Goal: Task Accomplishment & Management: Use online tool/utility

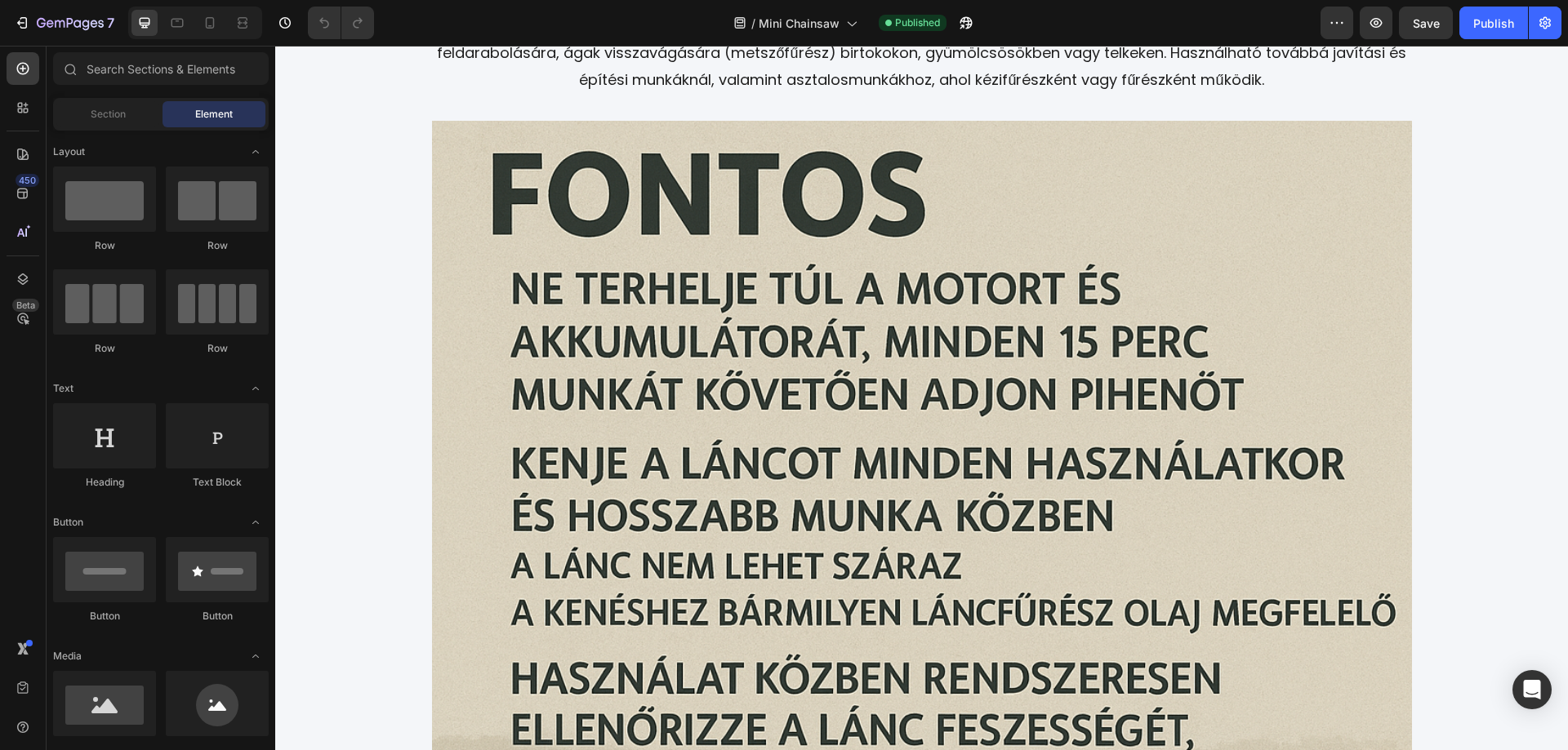
scroll to position [2808, 0]
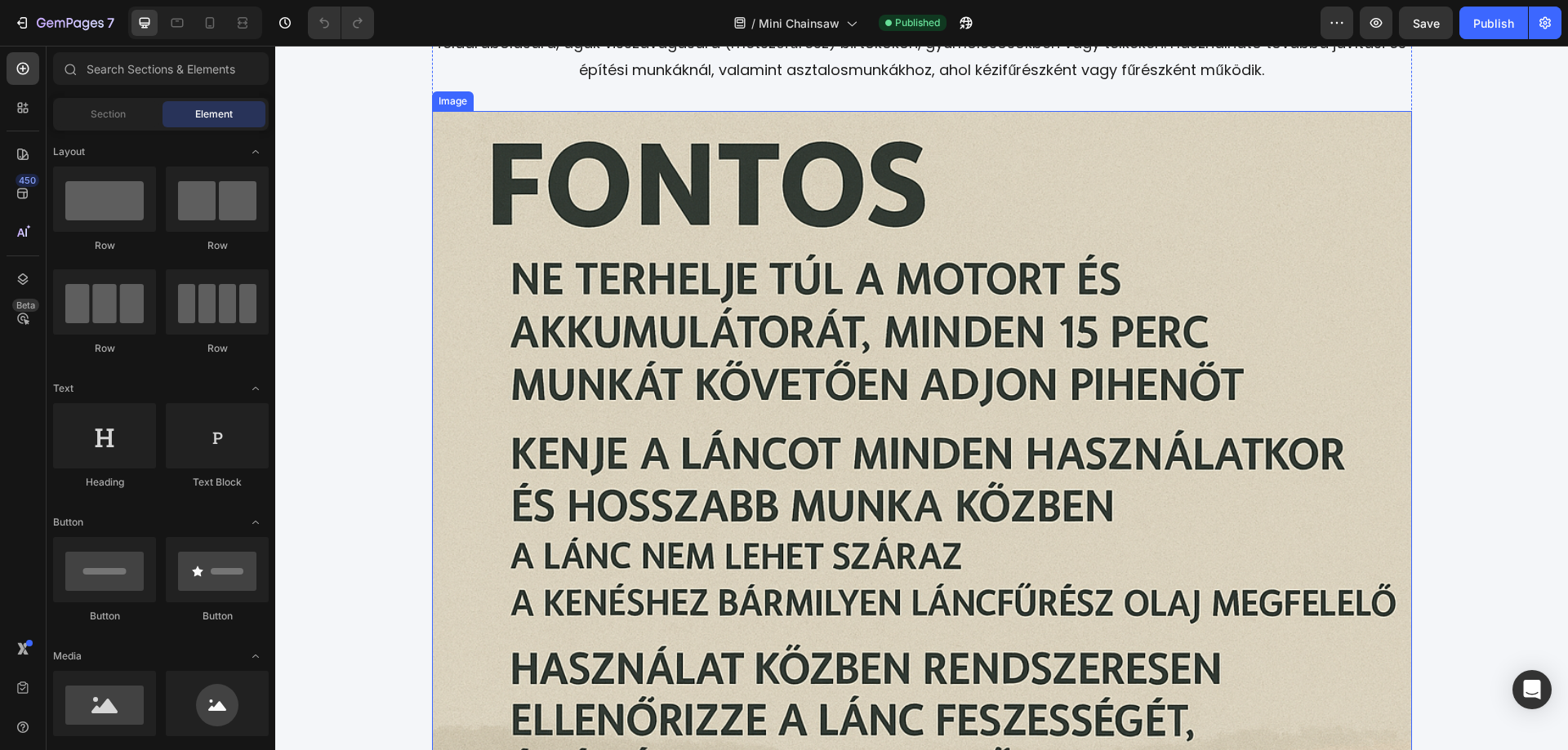
click at [886, 441] on img at bounding box center [921, 600] width 980 height 979
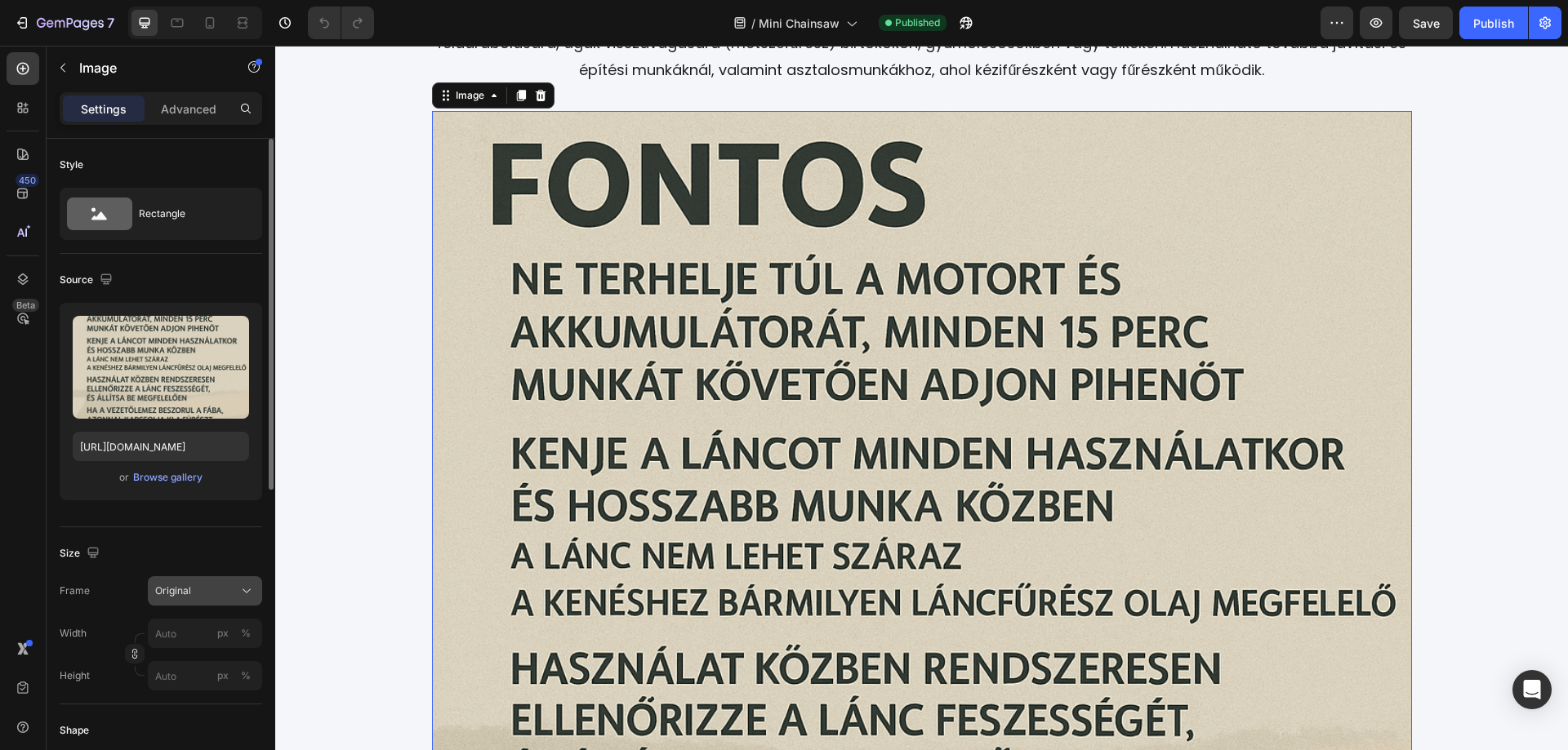
click at [237, 589] on div "Original" at bounding box center [205, 591] width 100 height 17
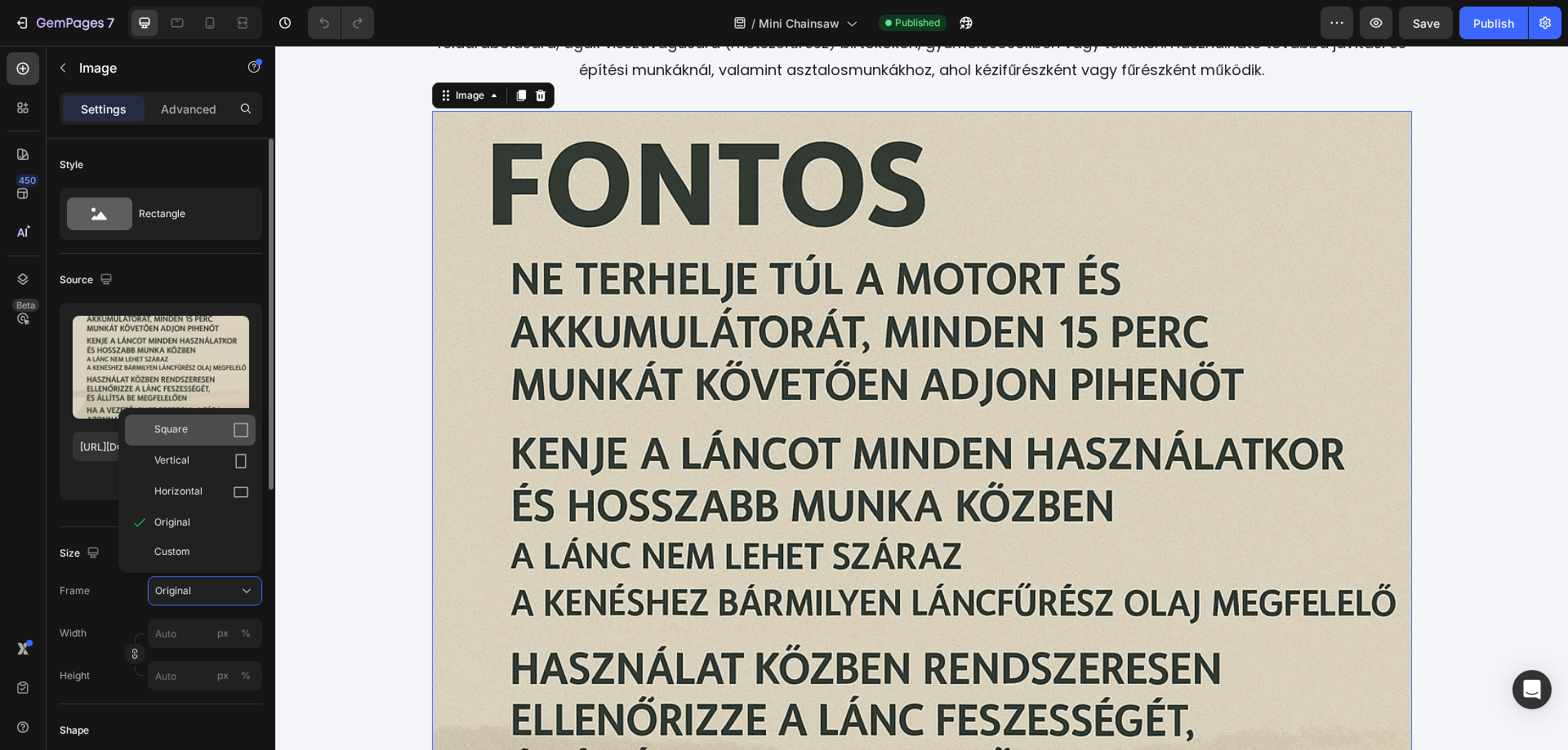
click at [213, 427] on div "Square" at bounding box center [201, 430] width 95 height 17
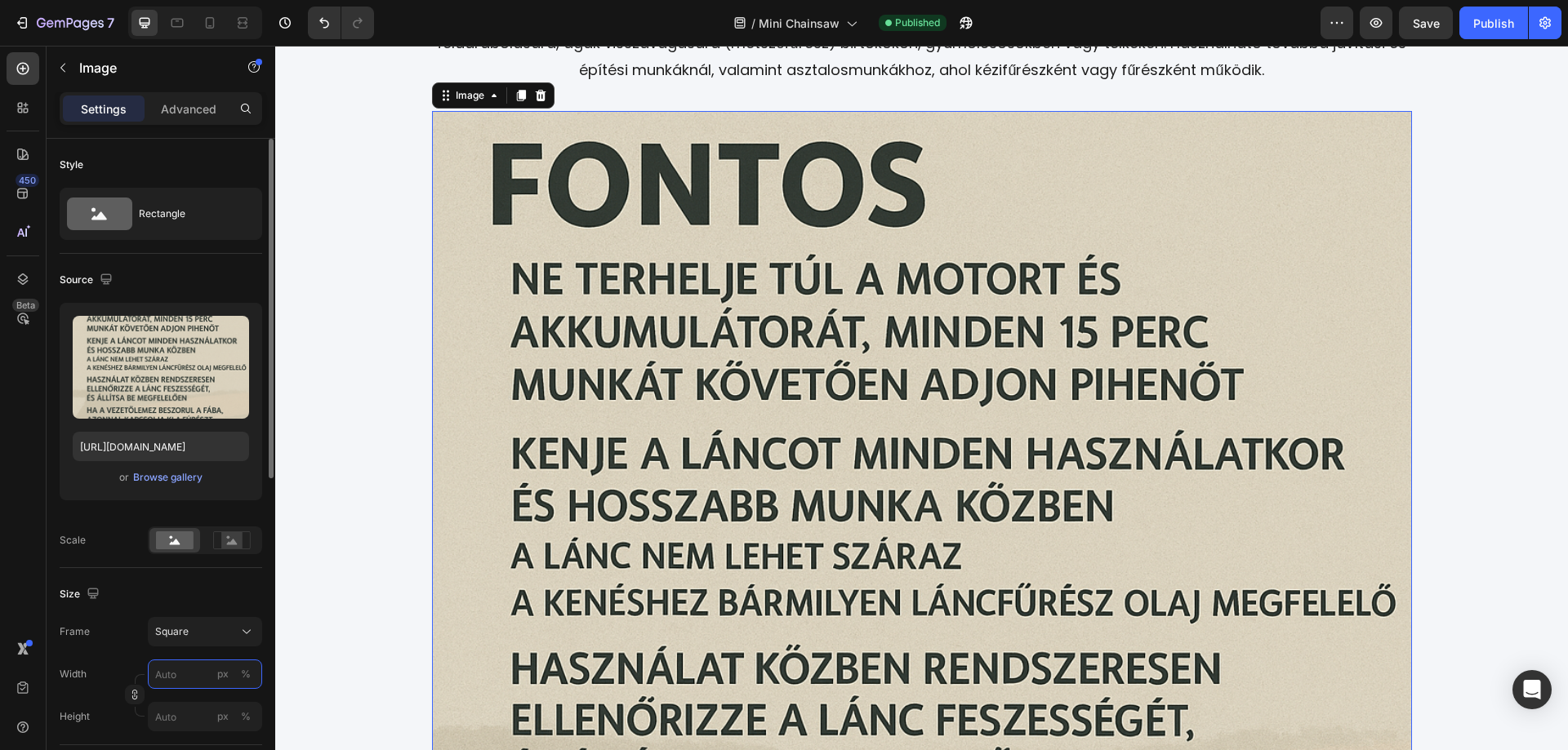
click at [192, 674] on input "px %" at bounding box center [205, 675] width 115 height 30
type input "4"
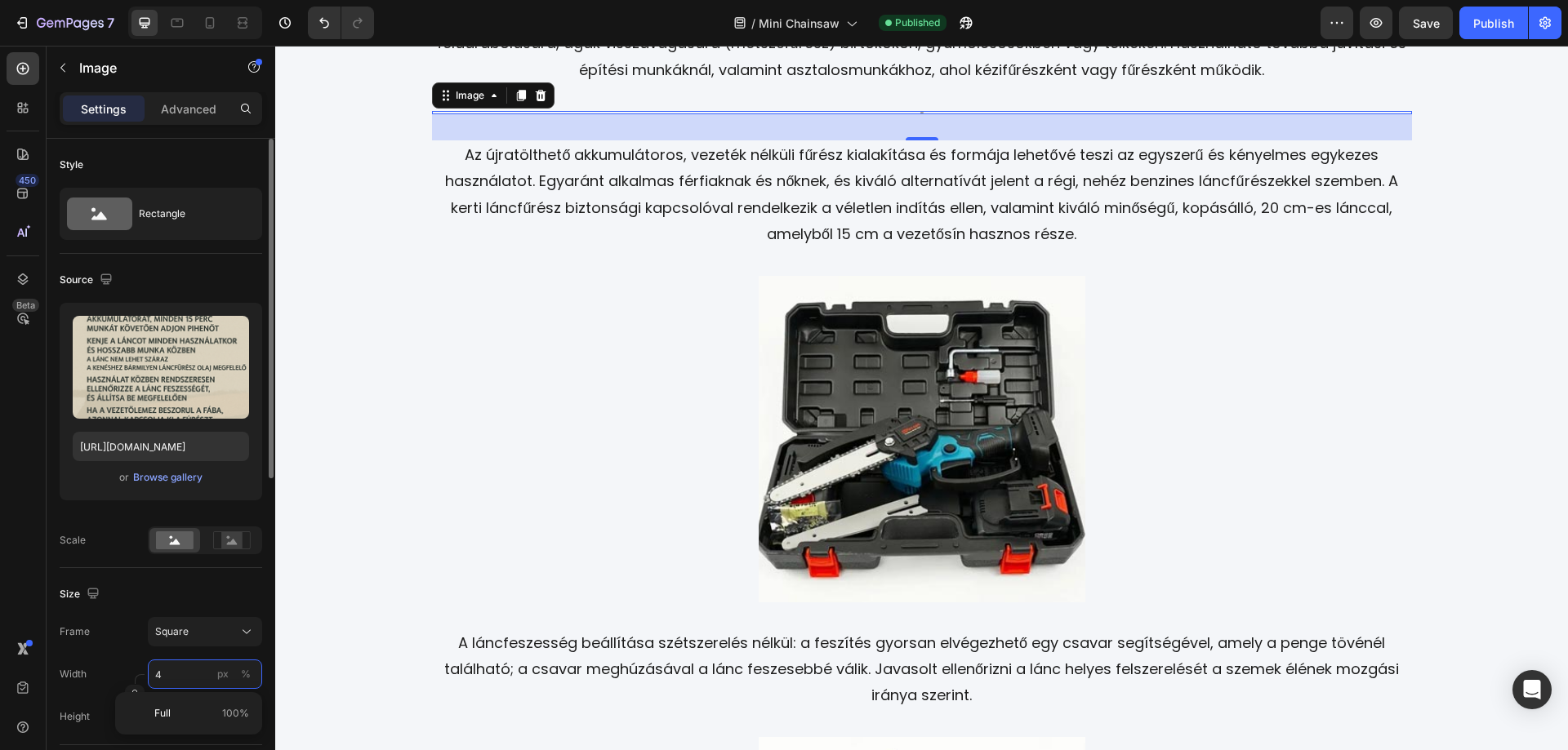
type input "4"
type input "45"
type input "450"
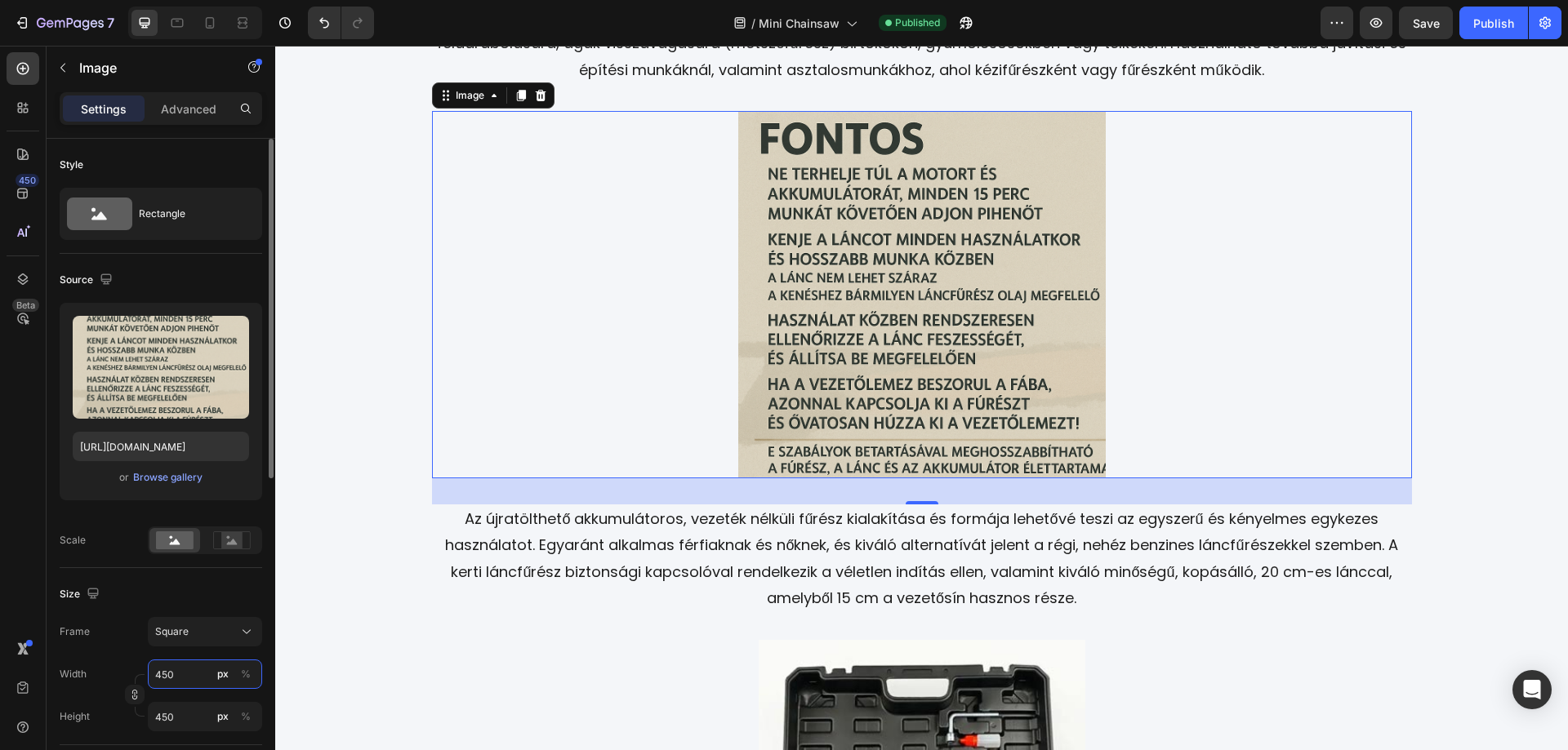
type input "450"
click at [173, 715] on input "450" at bounding box center [205, 717] width 115 height 30
click at [237, 634] on div "Frame Custom Width 450 px % Height px %" at bounding box center [160, 674] width 202 height 115
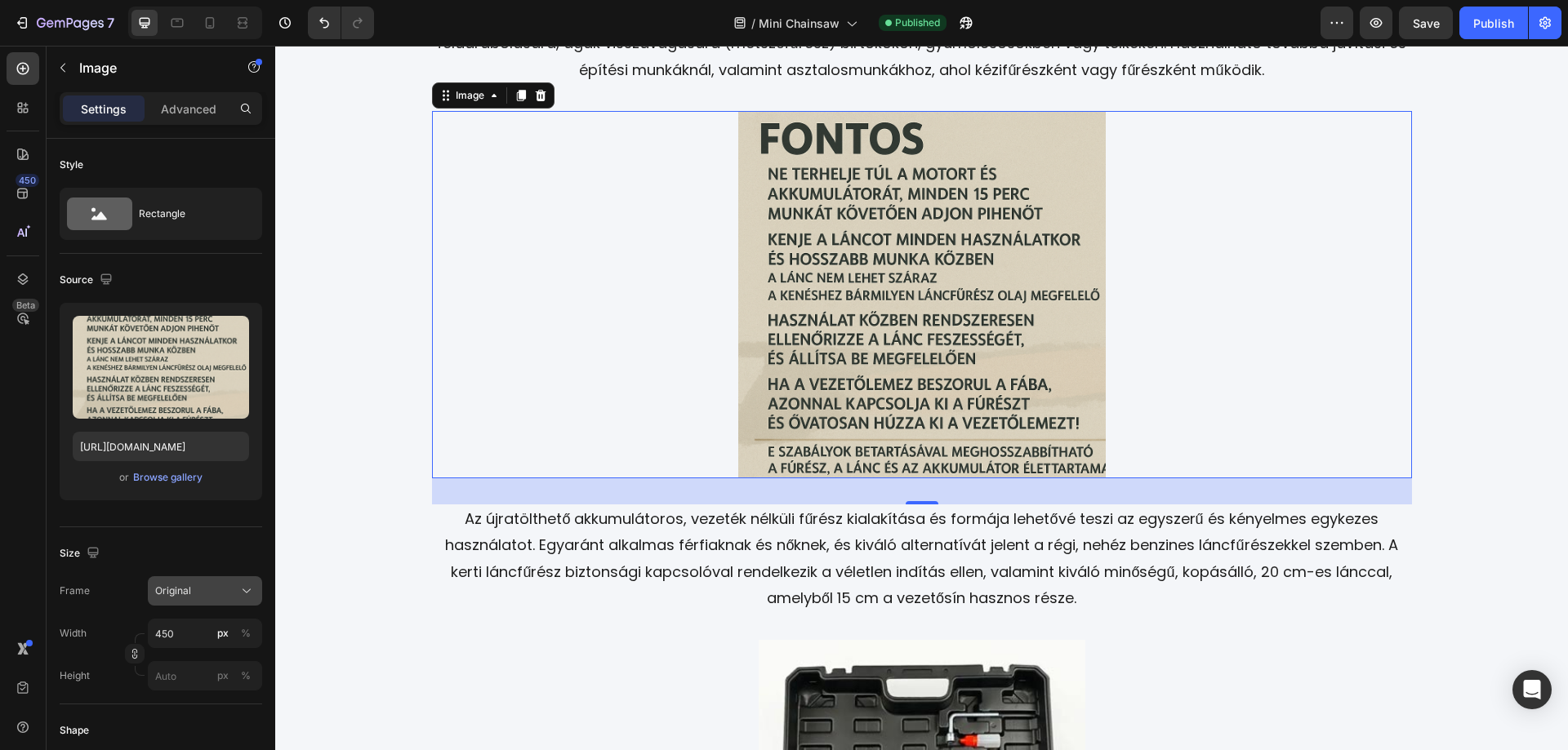
click at [240, 578] on button "Original" at bounding box center [205, 592] width 115 height 30
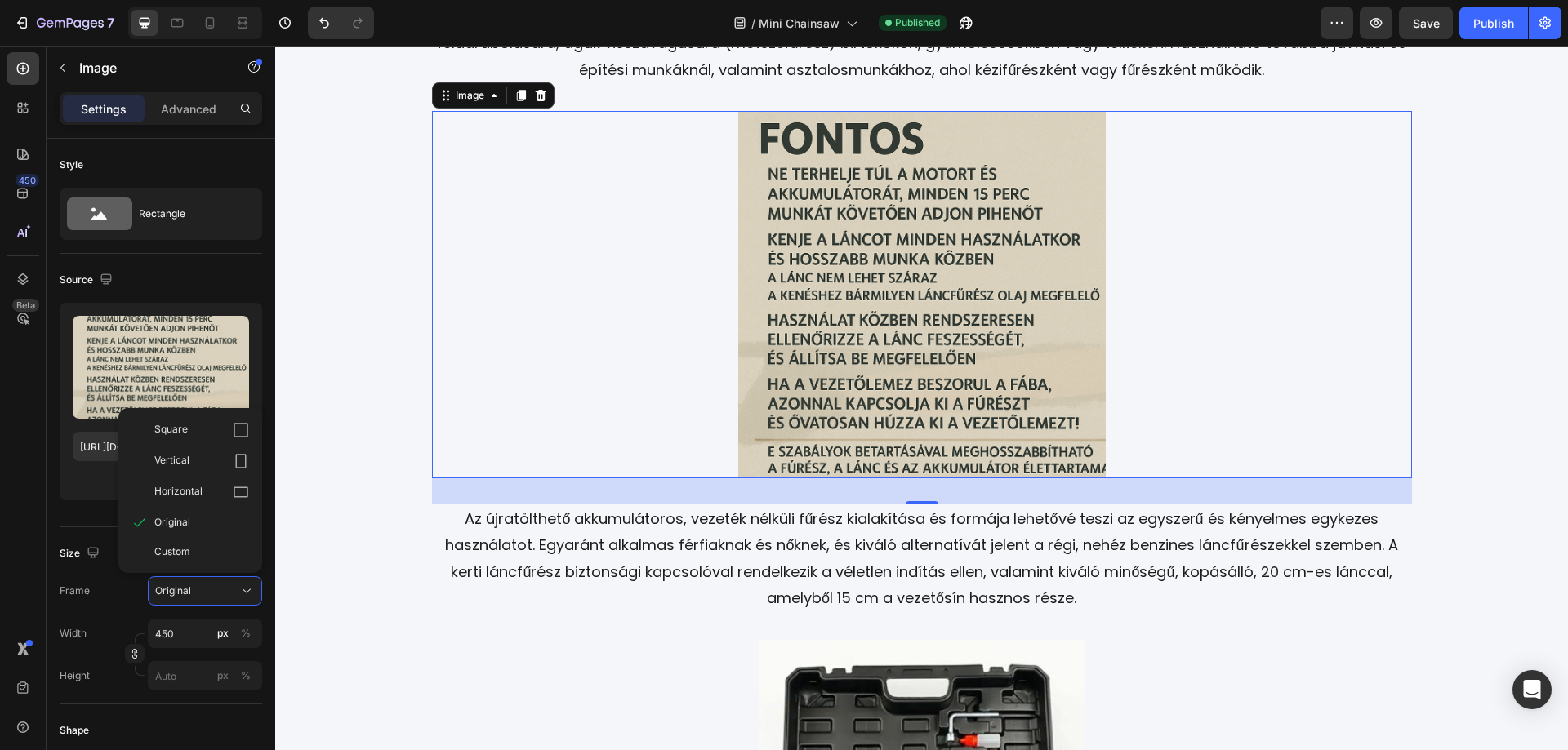
click at [194, 437] on div "Square" at bounding box center [201, 430] width 95 height 17
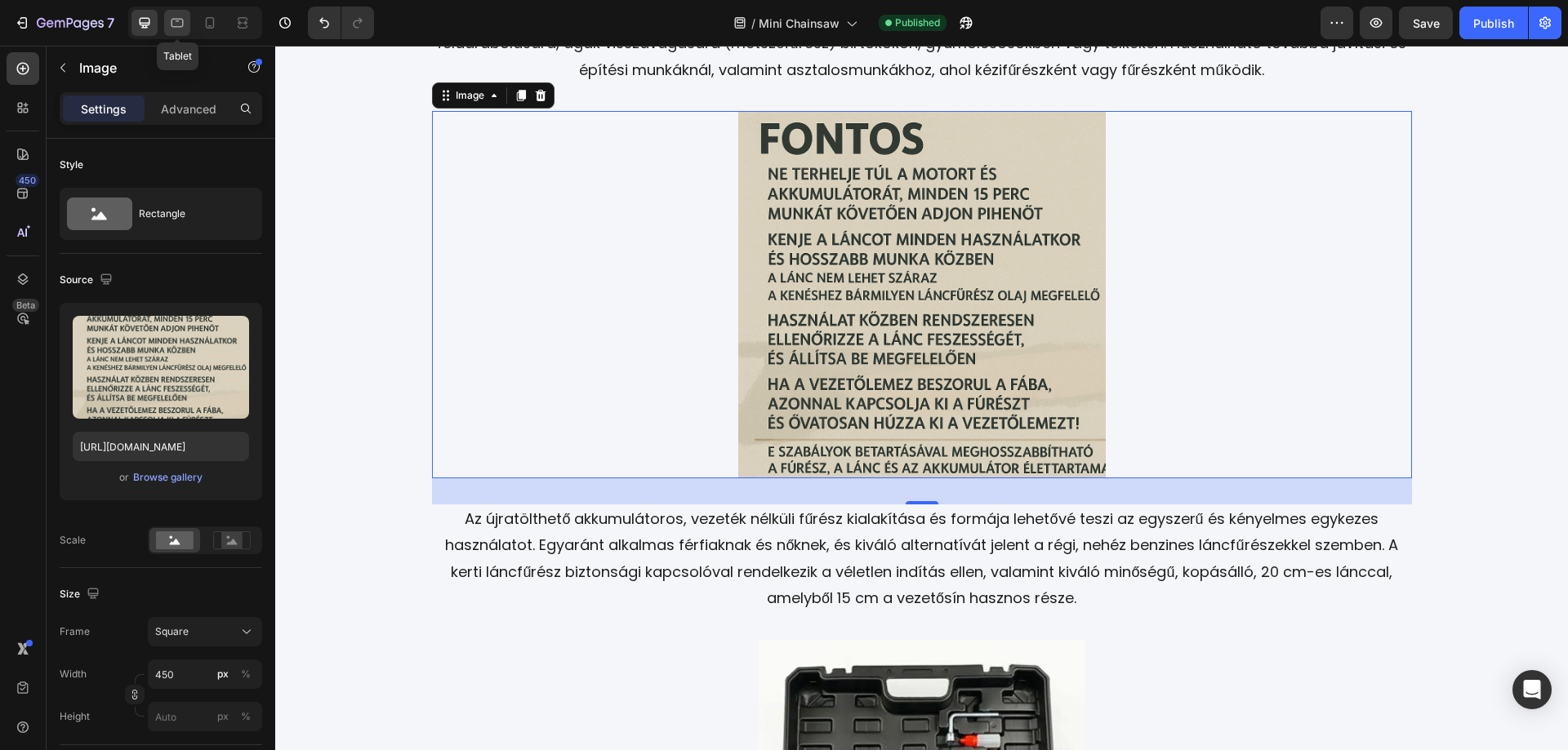
click at [178, 21] on icon at bounding box center [178, 23] width 12 height 9
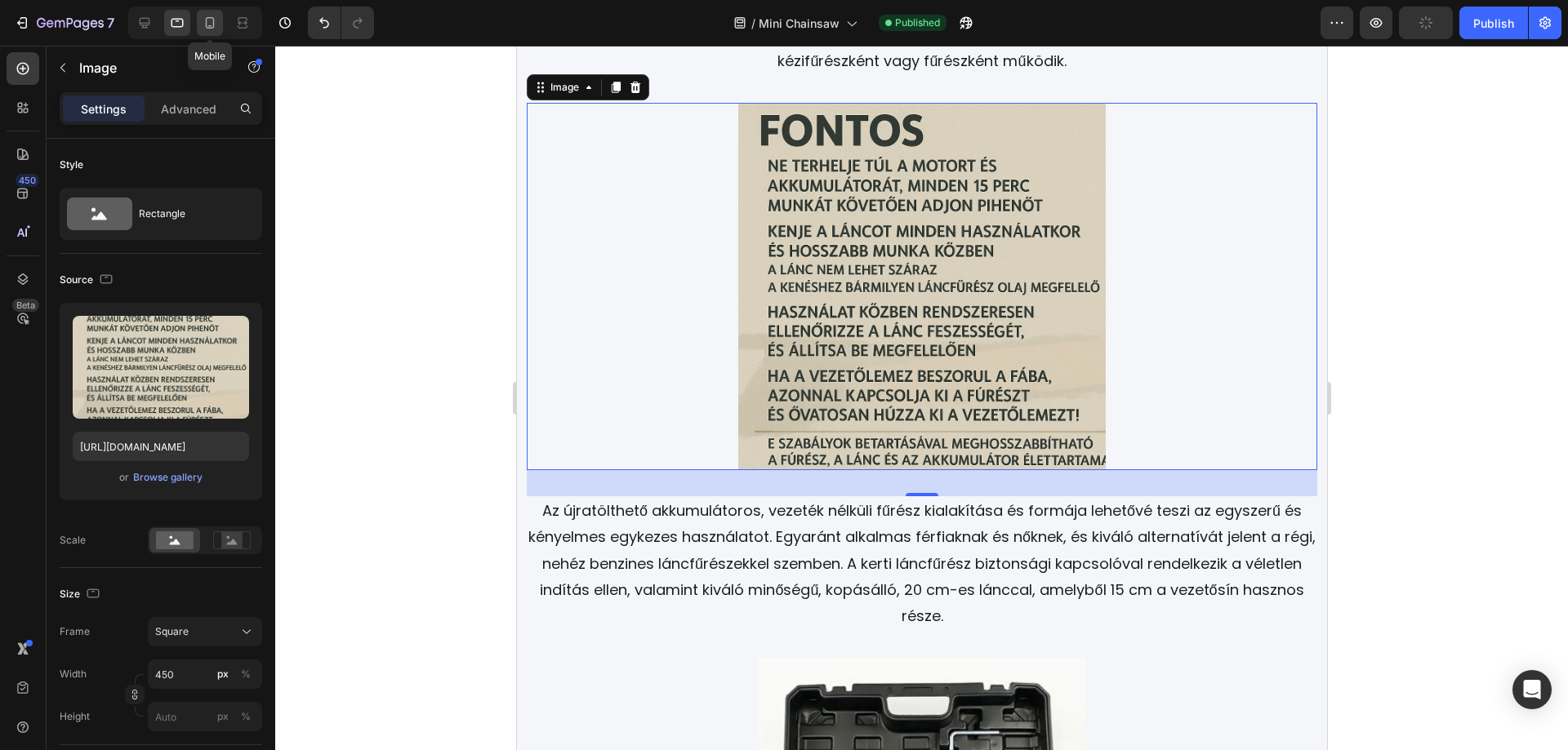
click at [214, 22] on icon at bounding box center [210, 23] width 9 height 11
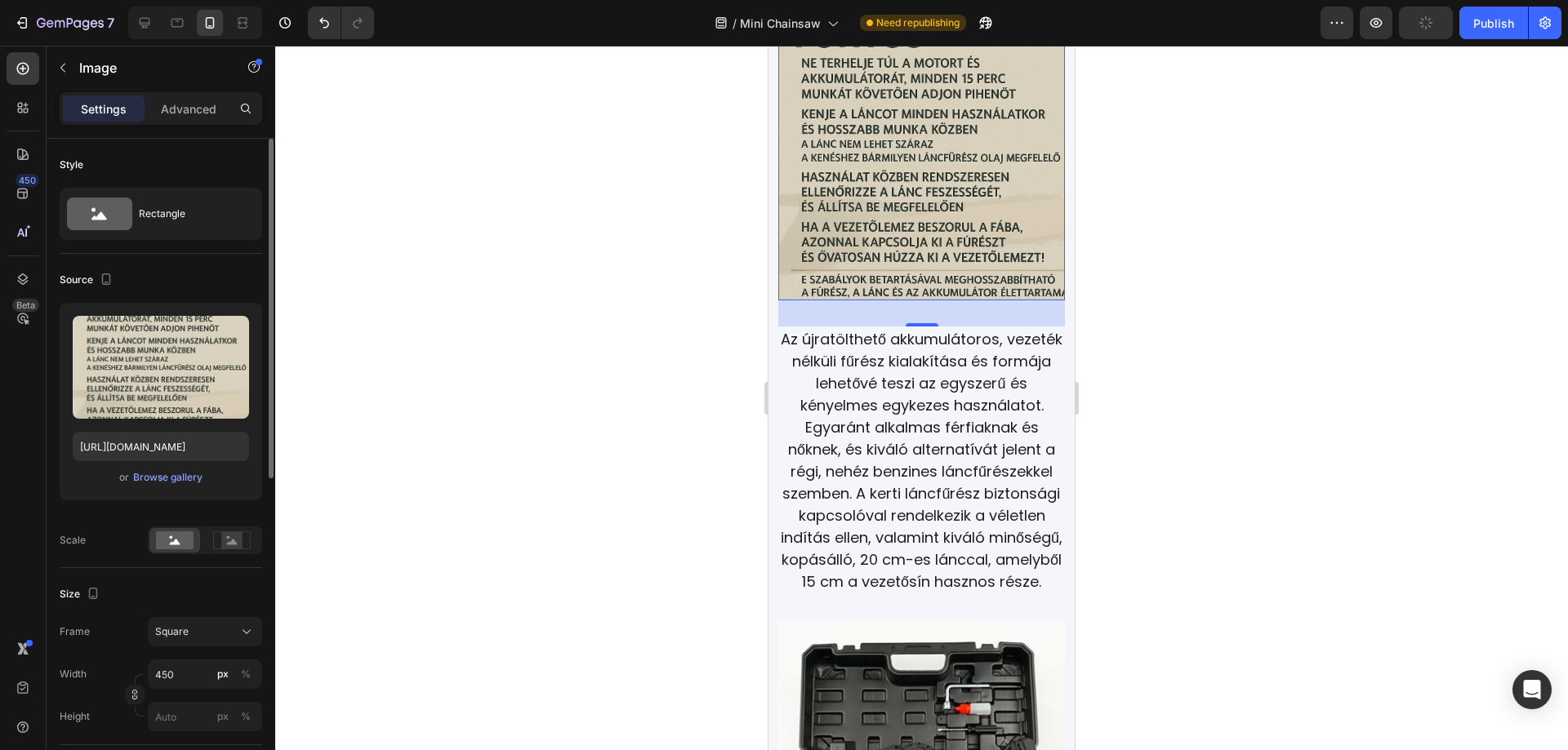
scroll to position [2782, 0]
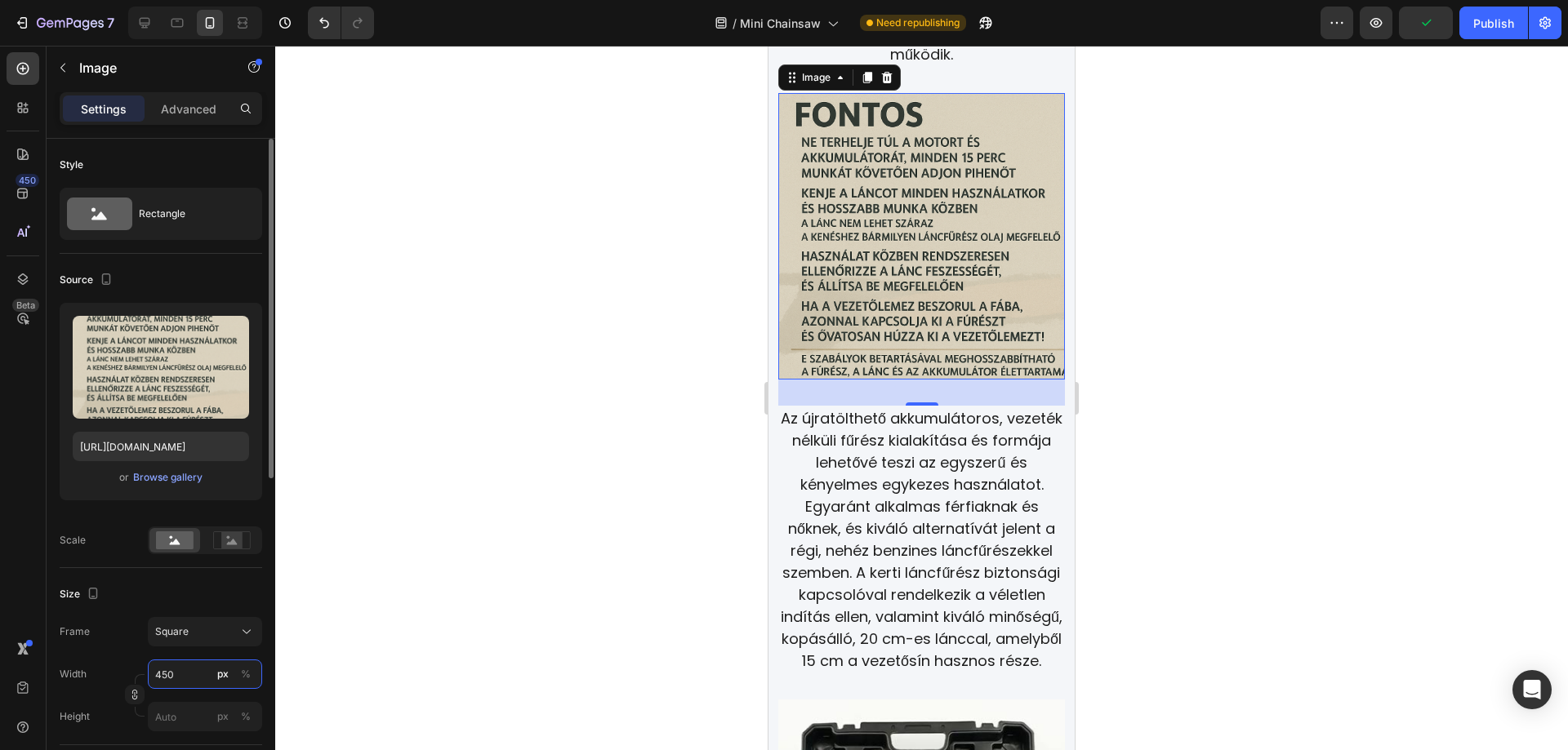
click at [183, 679] on input "450" at bounding box center [205, 675] width 115 height 30
click at [1267, 200] on div at bounding box center [921, 397] width 1293 height 704
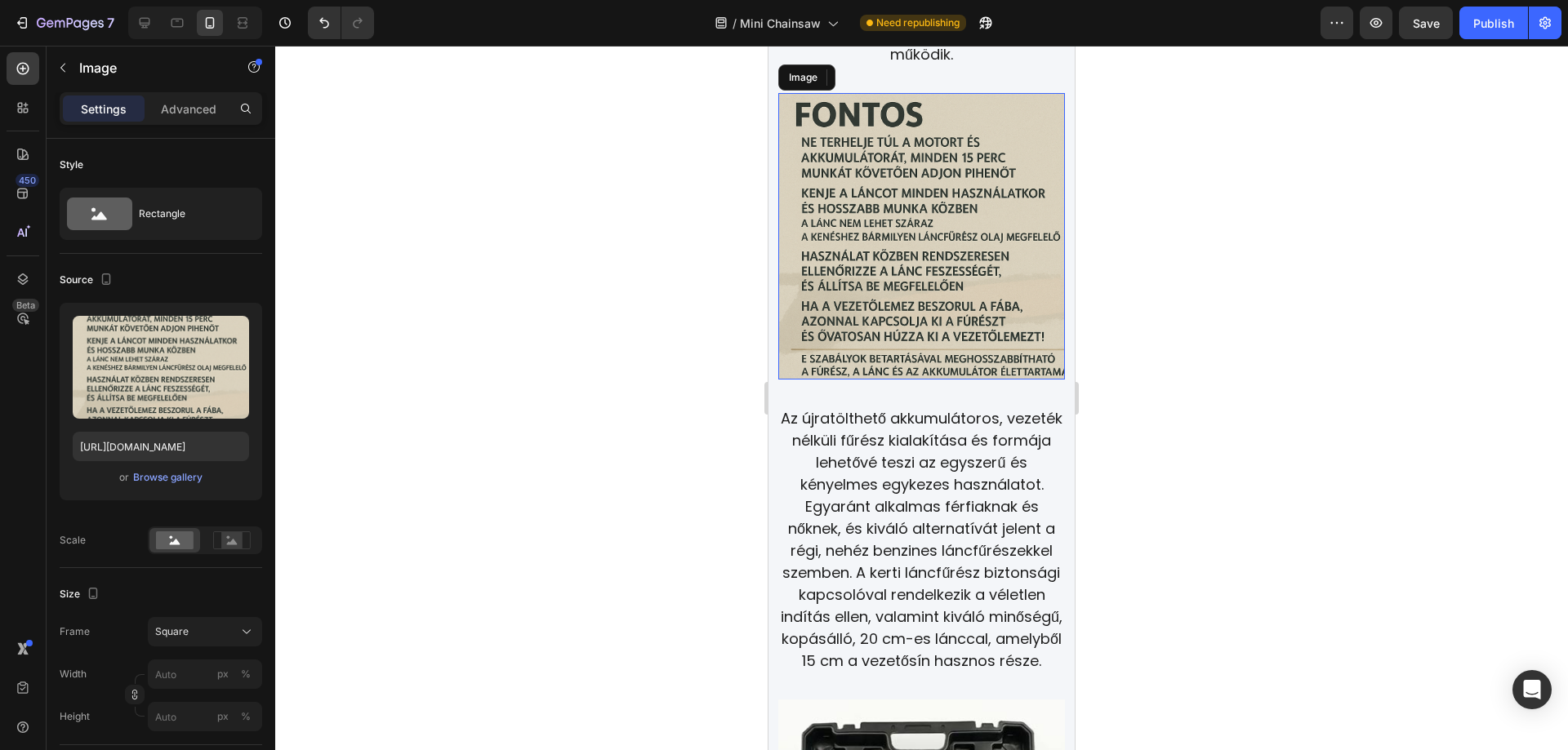
click at [966, 222] on img at bounding box center [921, 235] width 286 height 286
click at [179, 22] on icon at bounding box center [177, 23] width 17 height 17
type input "450"
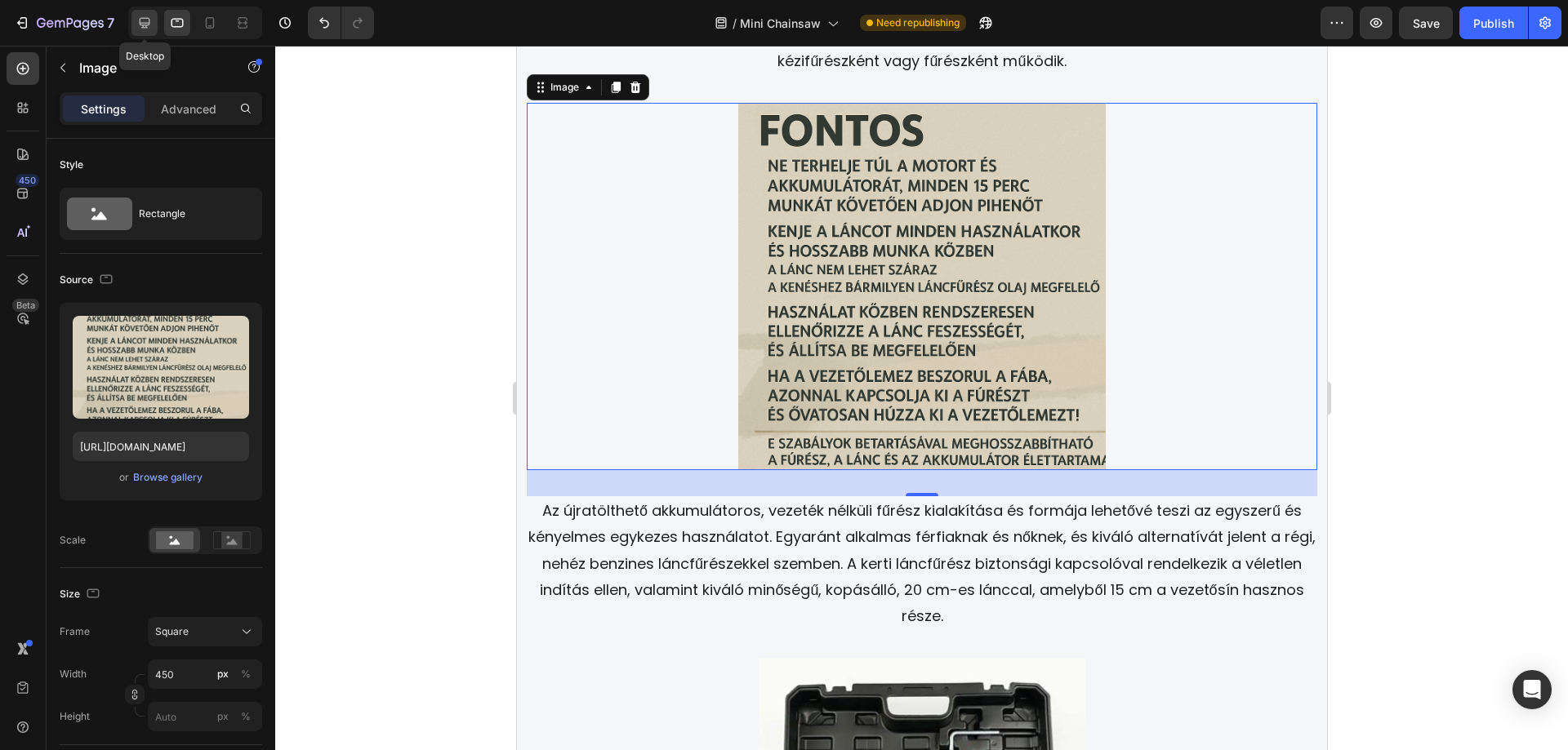
click at [156, 22] on div at bounding box center [144, 23] width 26 height 26
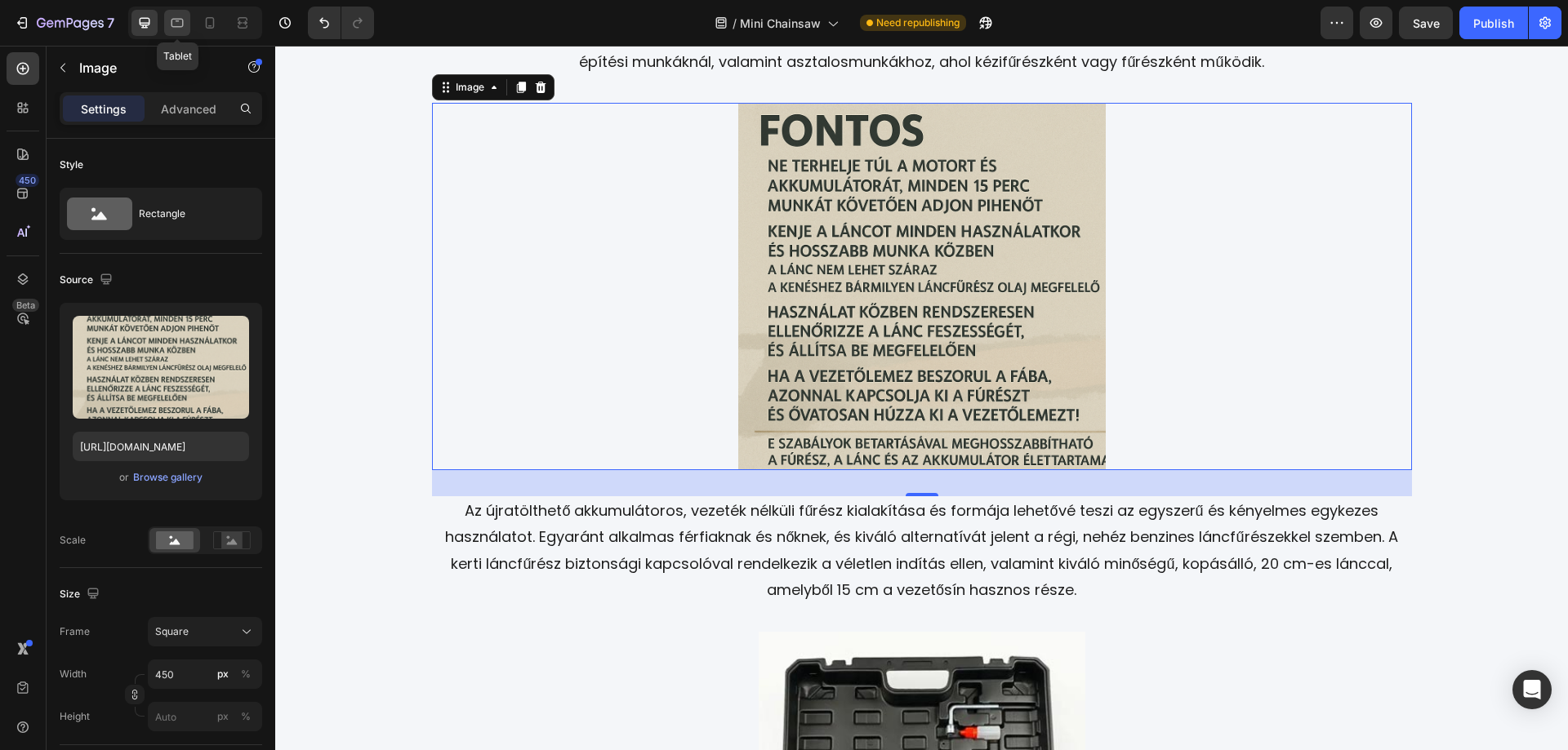
click at [174, 26] on icon at bounding box center [178, 23] width 12 height 9
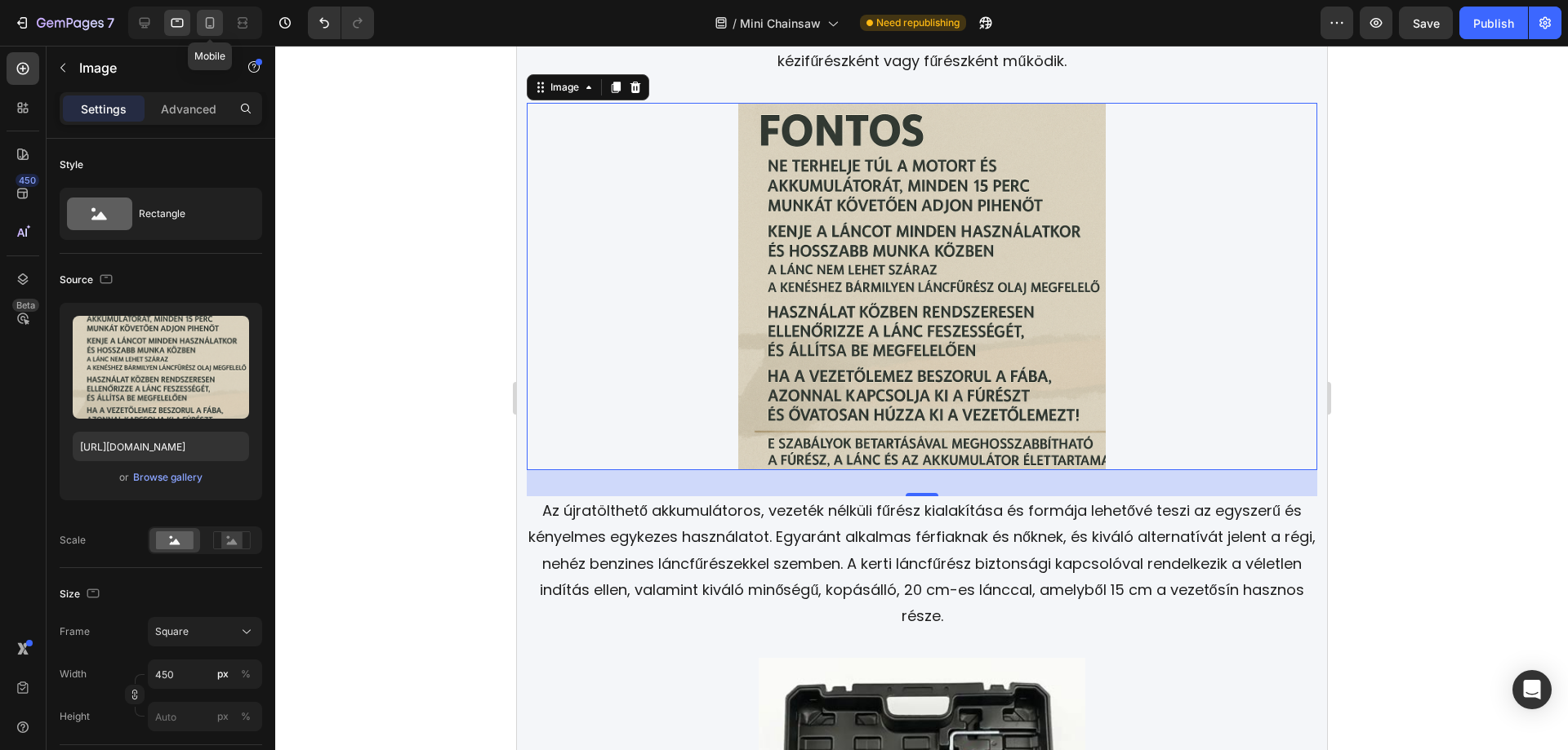
click at [200, 27] on div at bounding box center [210, 23] width 26 height 26
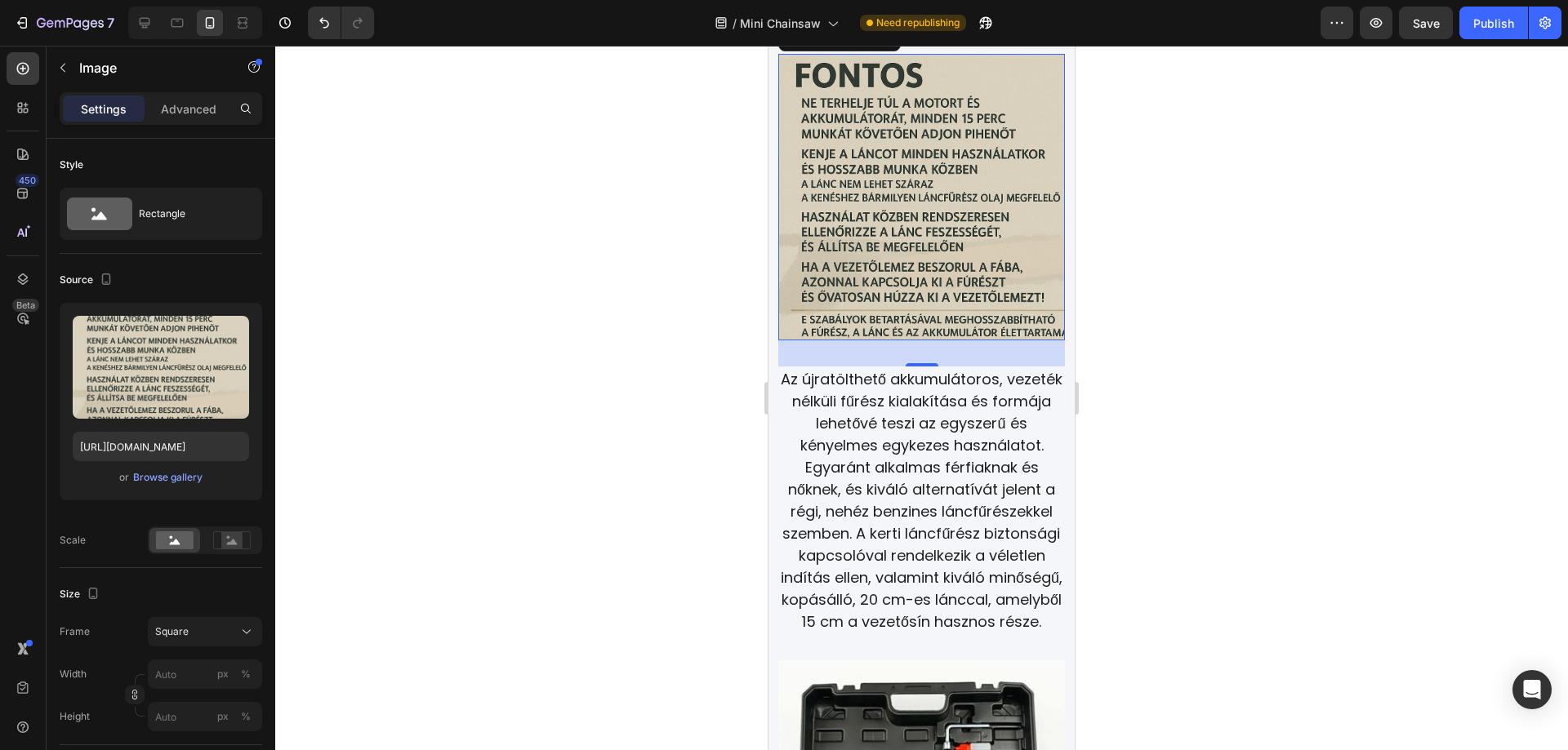
scroll to position [2782, 0]
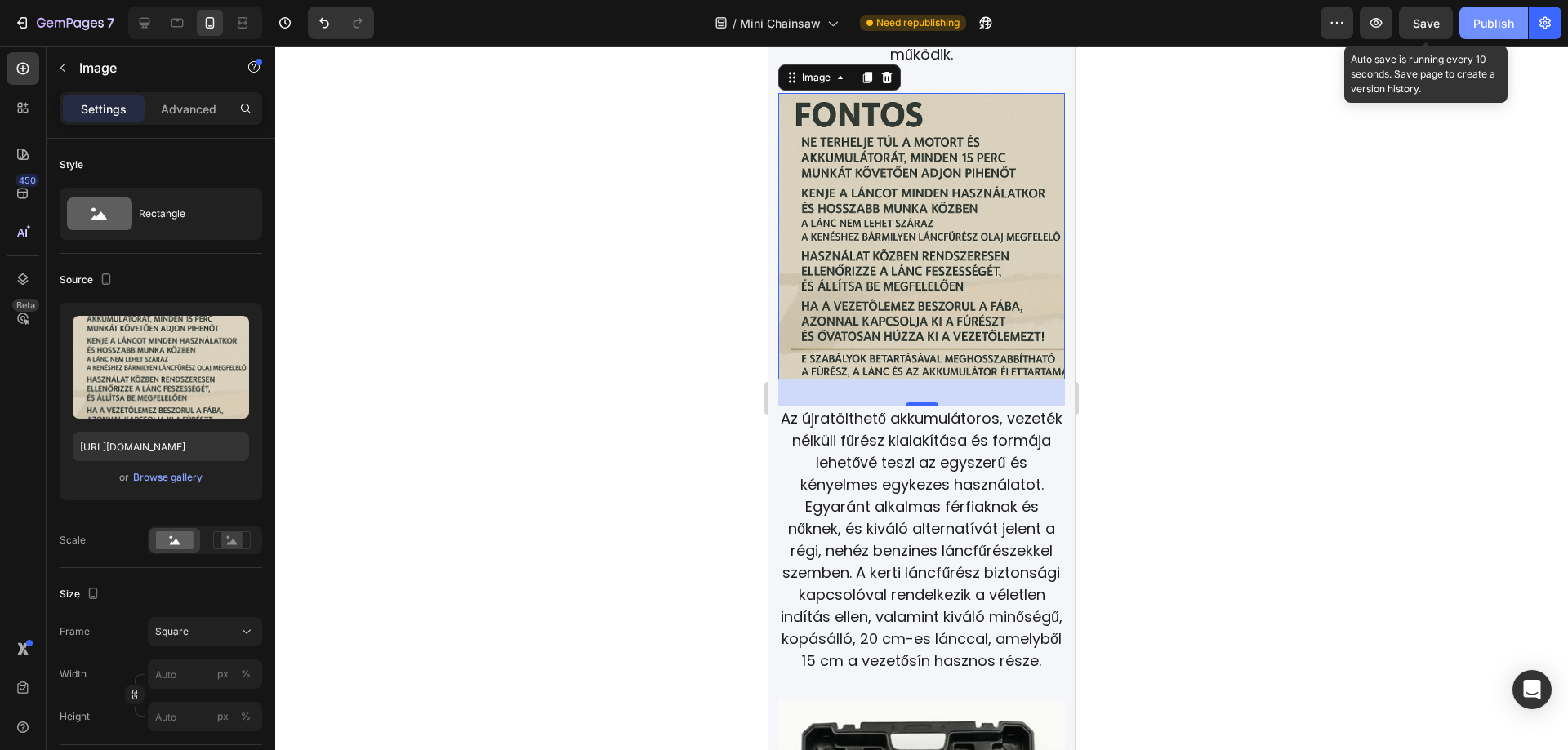
click at [1430, 31] on div "Save" at bounding box center [1426, 24] width 27 height 18
click at [1487, 28] on div "Publish" at bounding box center [1494, 24] width 41 height 18
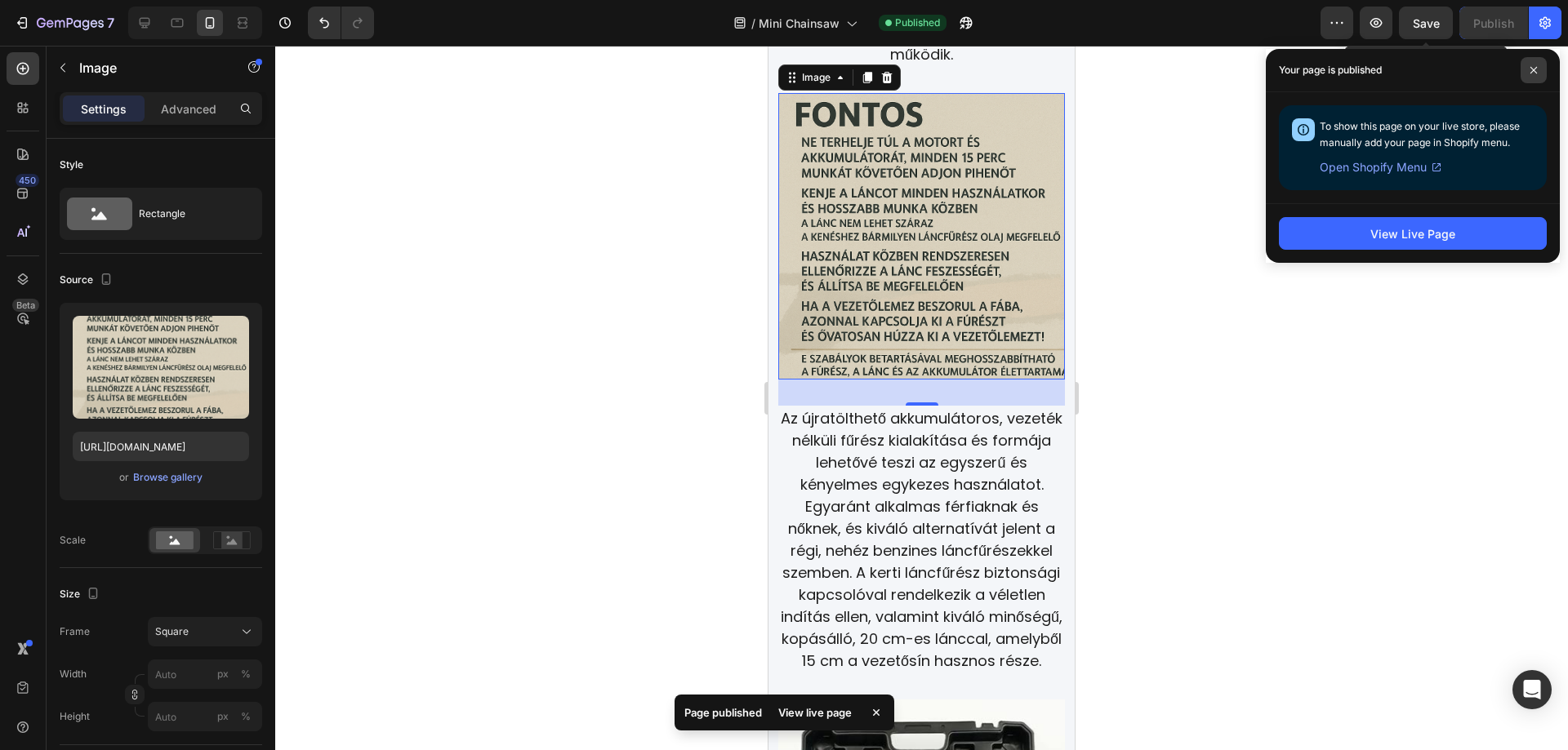
click at [1530, 75] on span at bounding box center [1534, 70] width 26 height 26
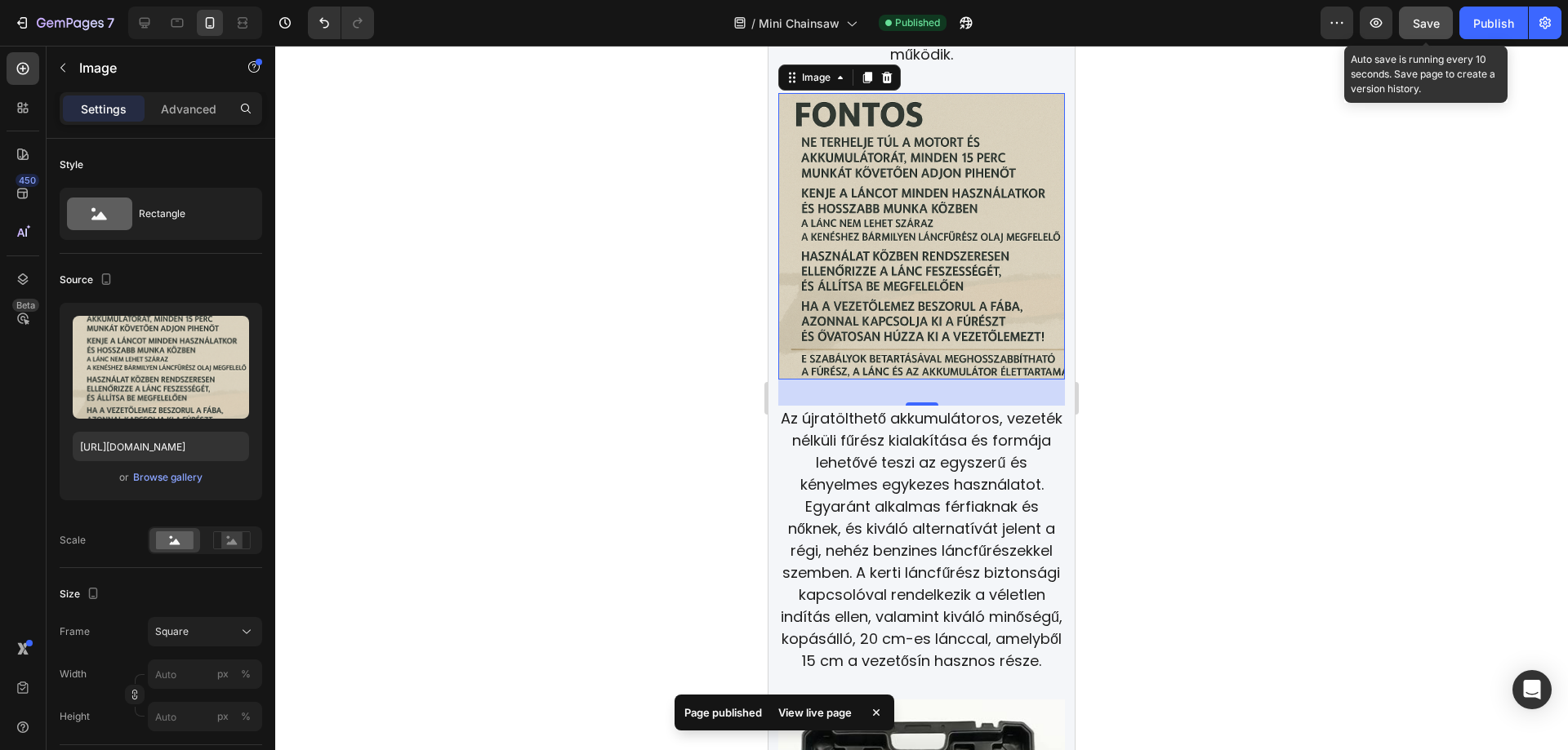
click at [1428, 29] on span "Save" at bounding box center [1426, 24] width 27 height 14
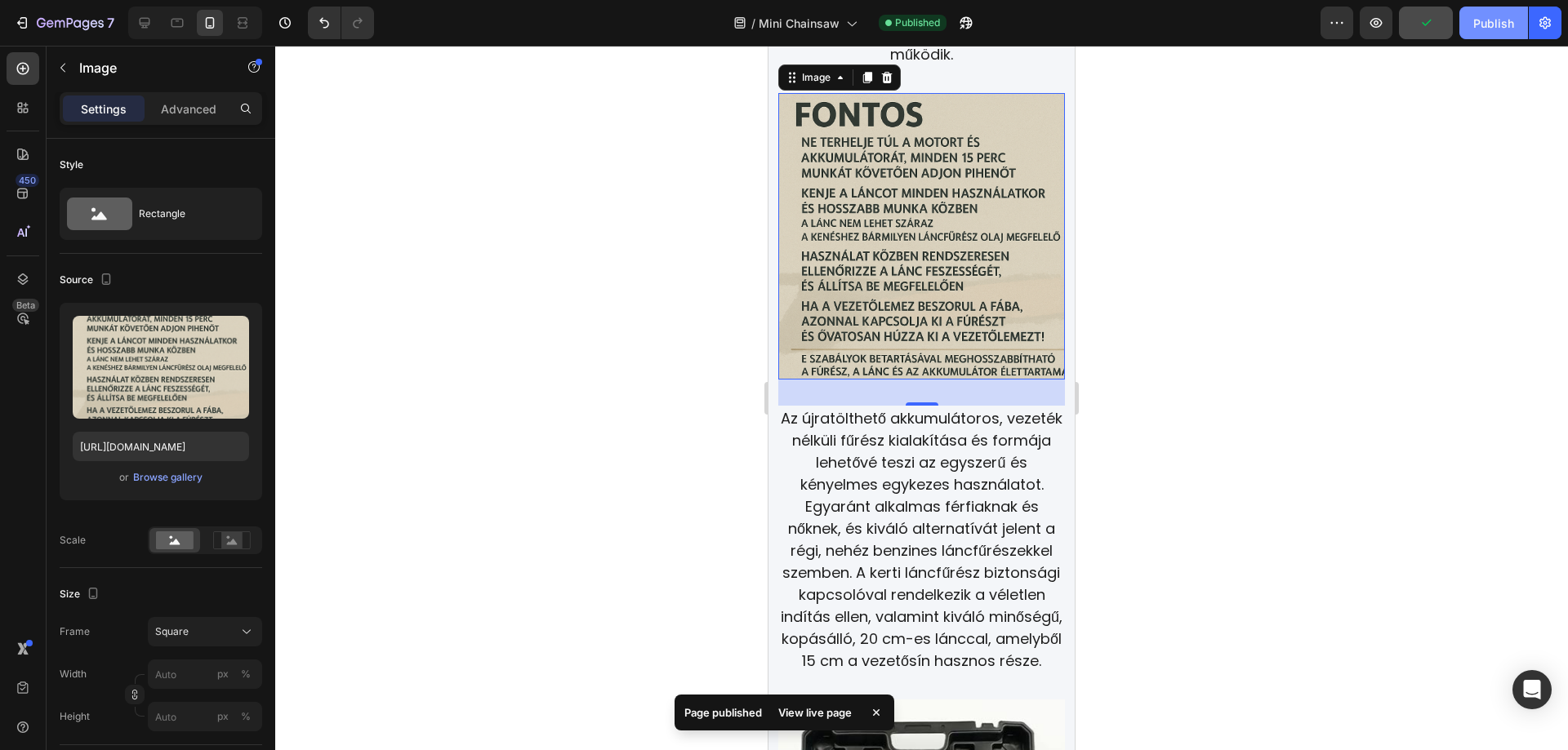
click at [1492, 23] on div "Publish" at bounding box center [1494, 24] width 41 height 18
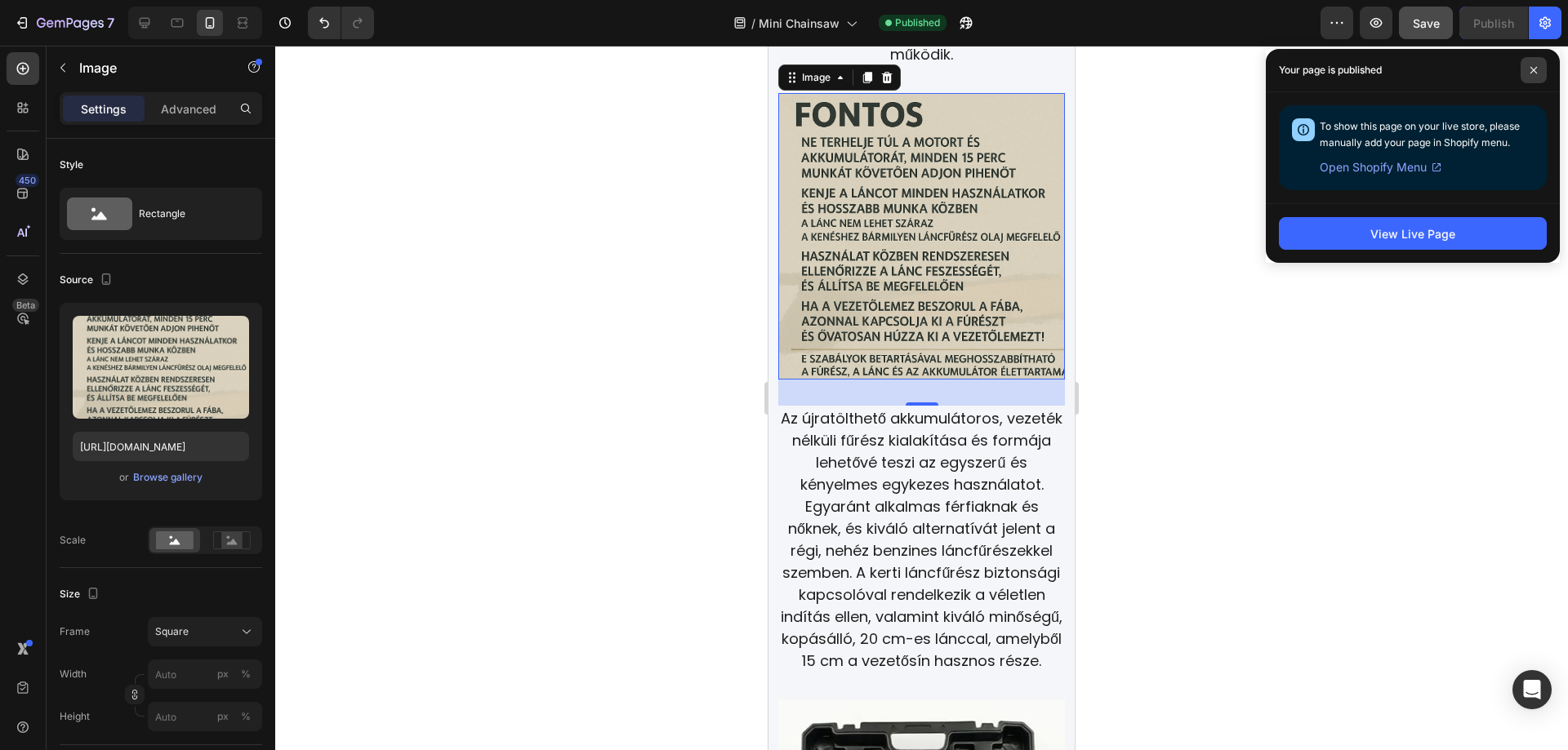
click at [1527, 70] on span at bounding box center [1534, 70] width 26 height 26
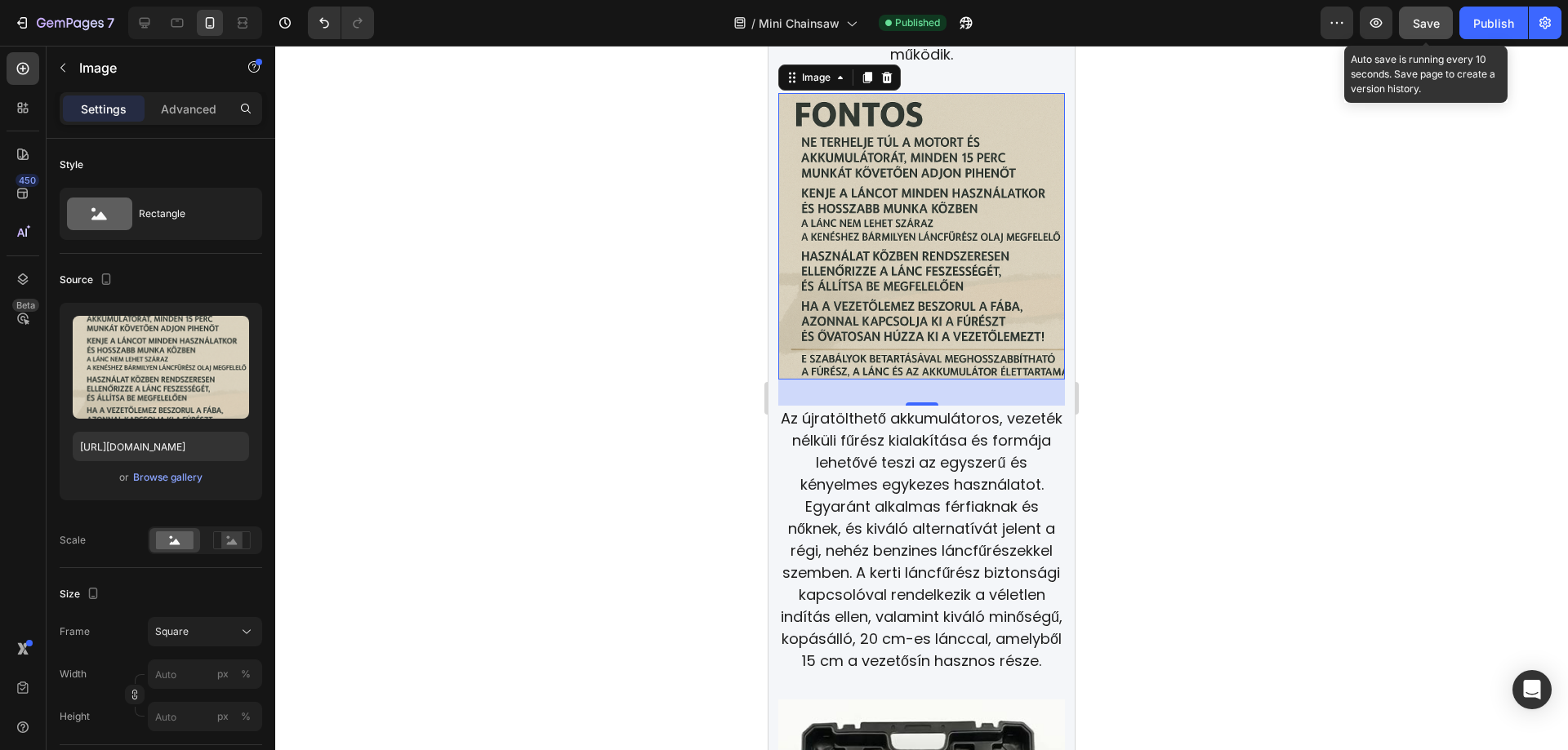
click at [1437, 38] on button "Save" at bounding box center [1426, 22] width 54 height 32
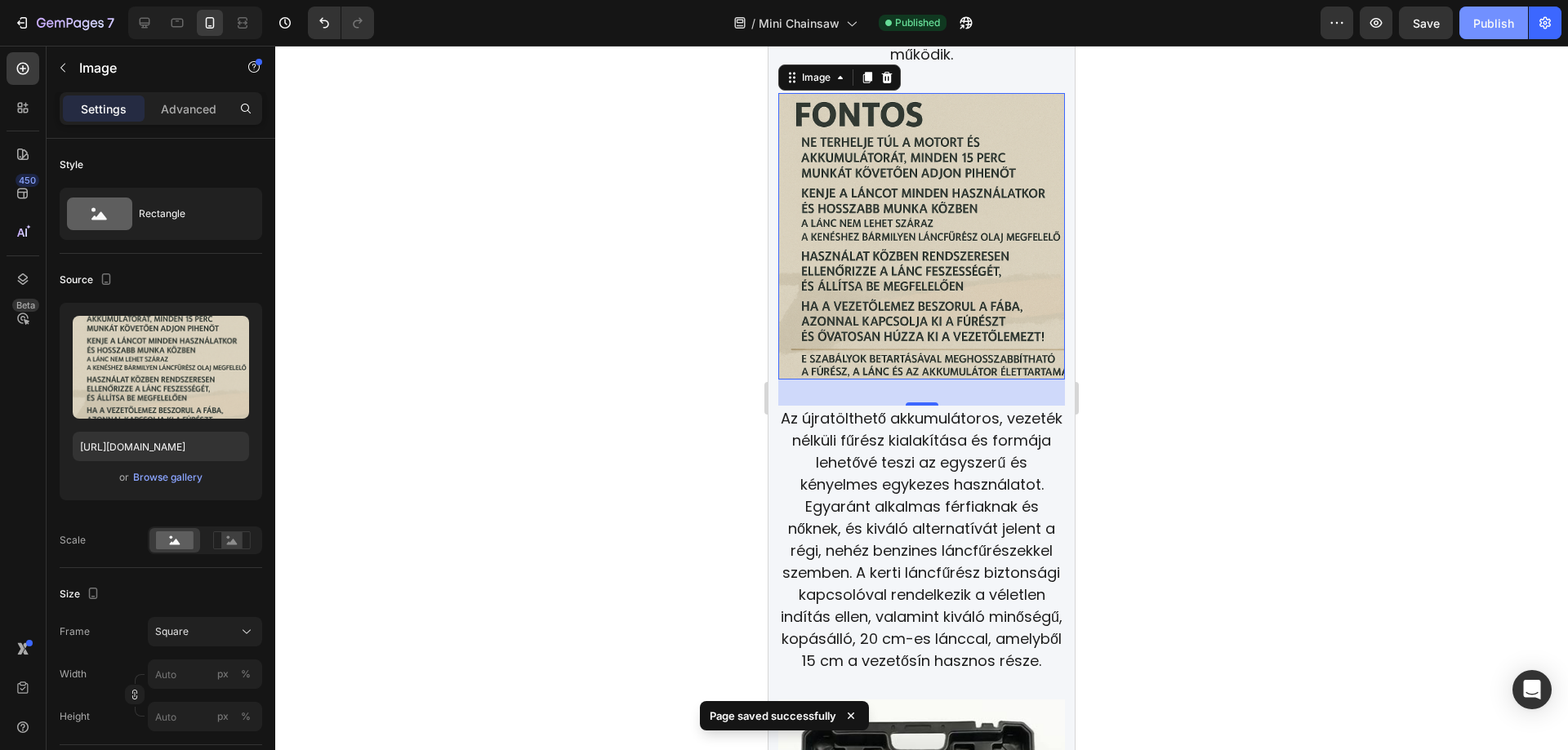
click at [1496, 19] on div "Publish" at bounding box center [1494, 24] width 41 height 18
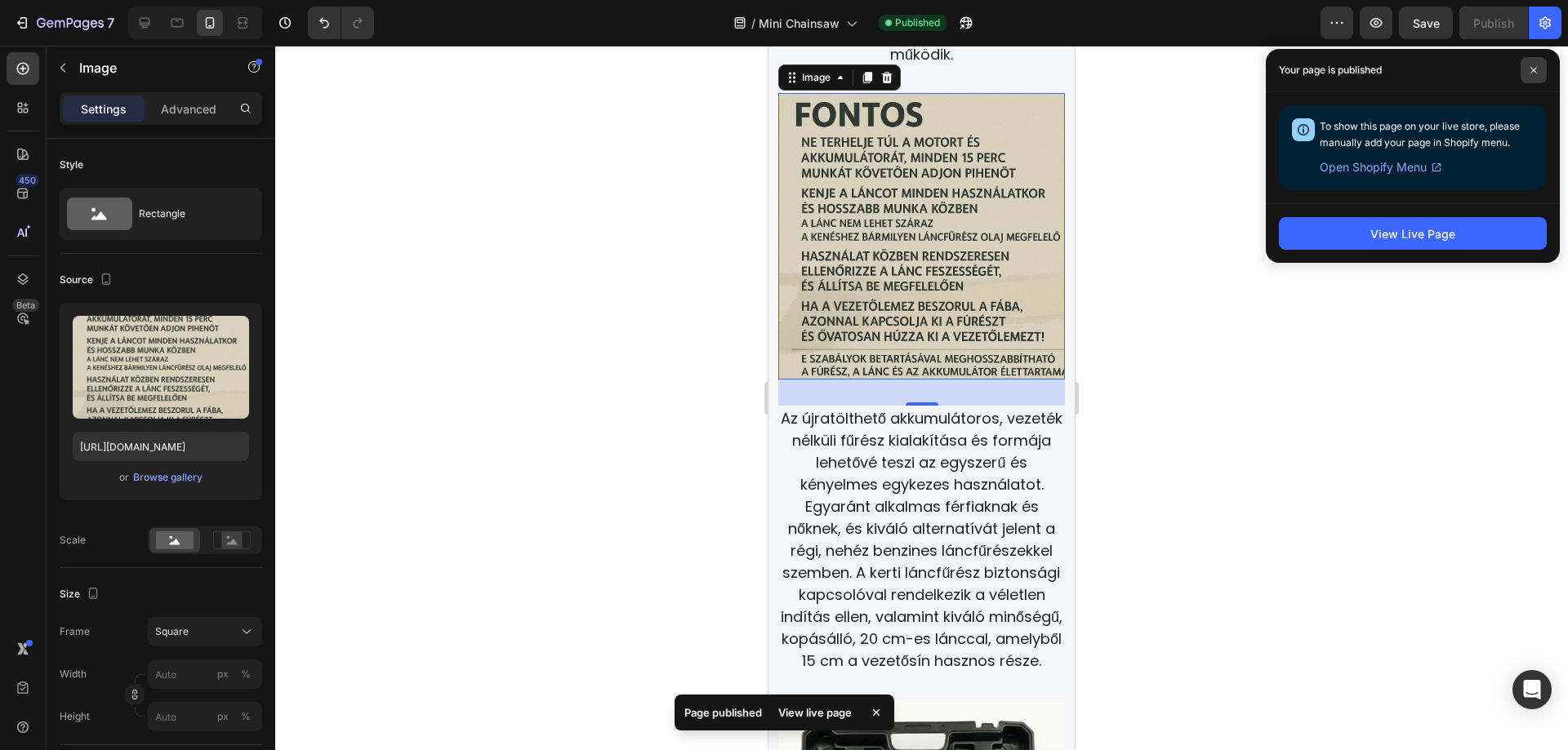
click at [1526, 64] on span at bounding box center [1534, 70] width 26 height 26
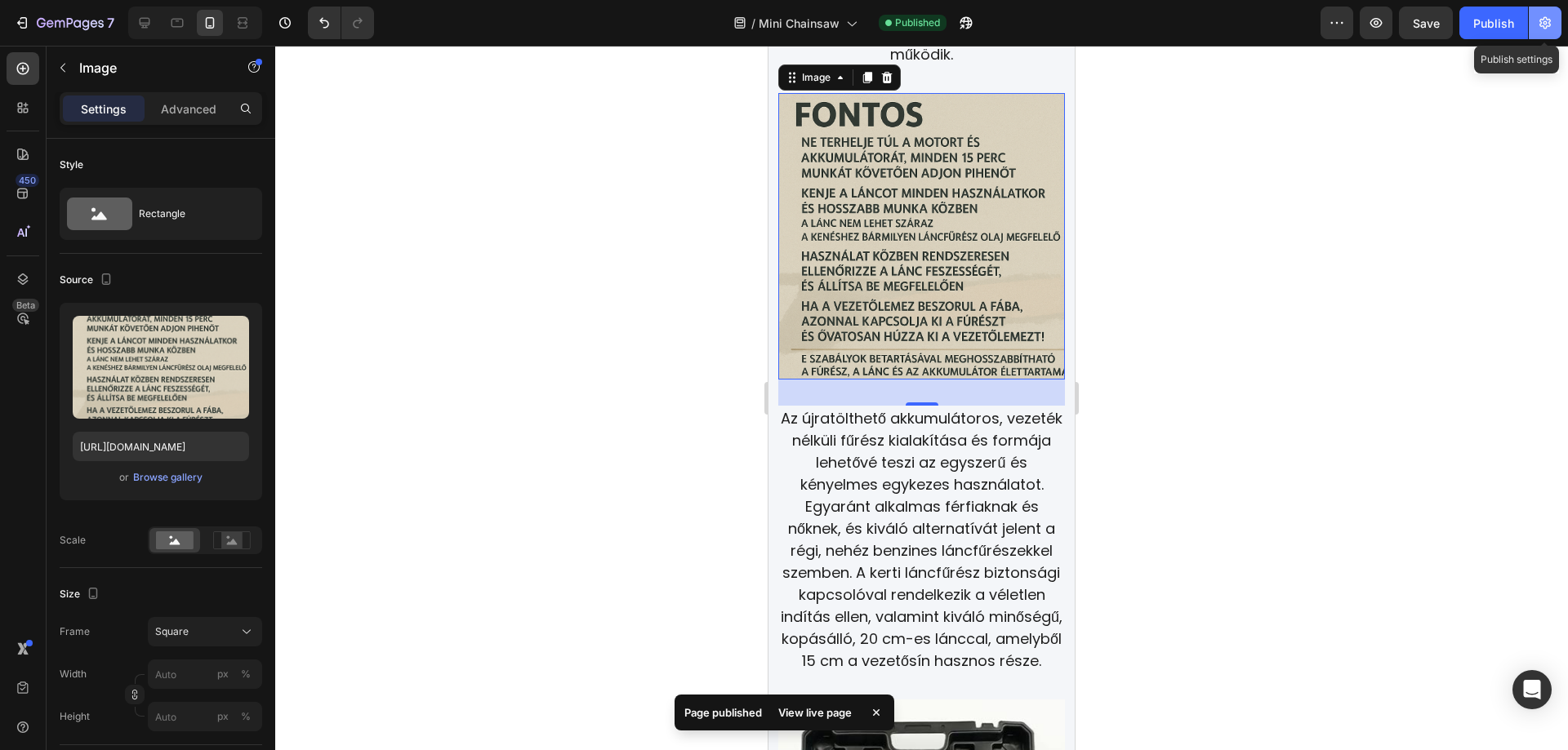
click at [1546, 29] on icon "button" at bounding box center [1544, 24] width 11 height 12
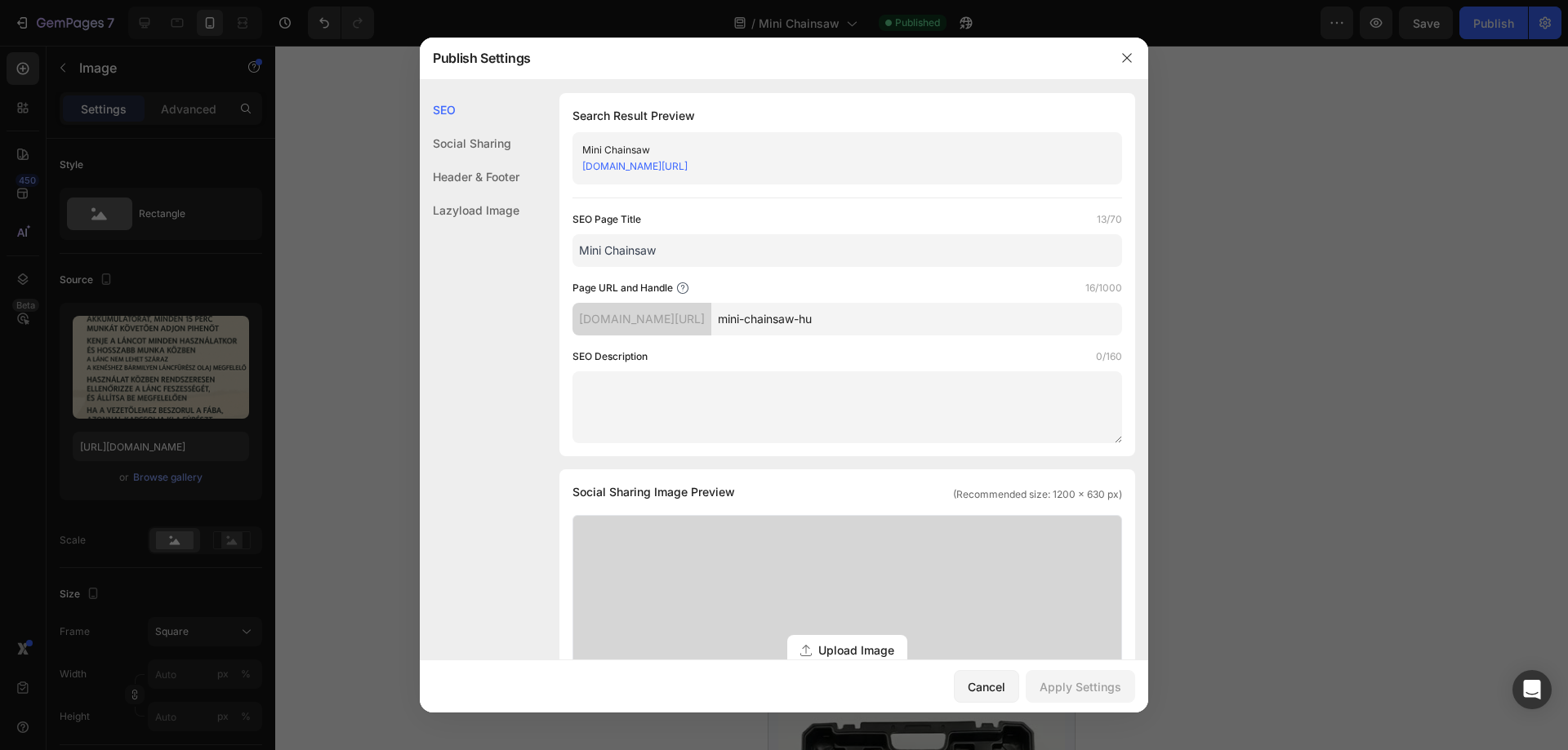
click at [1442, 200] on div at bounding box center [784, 375] width 1568 height 750
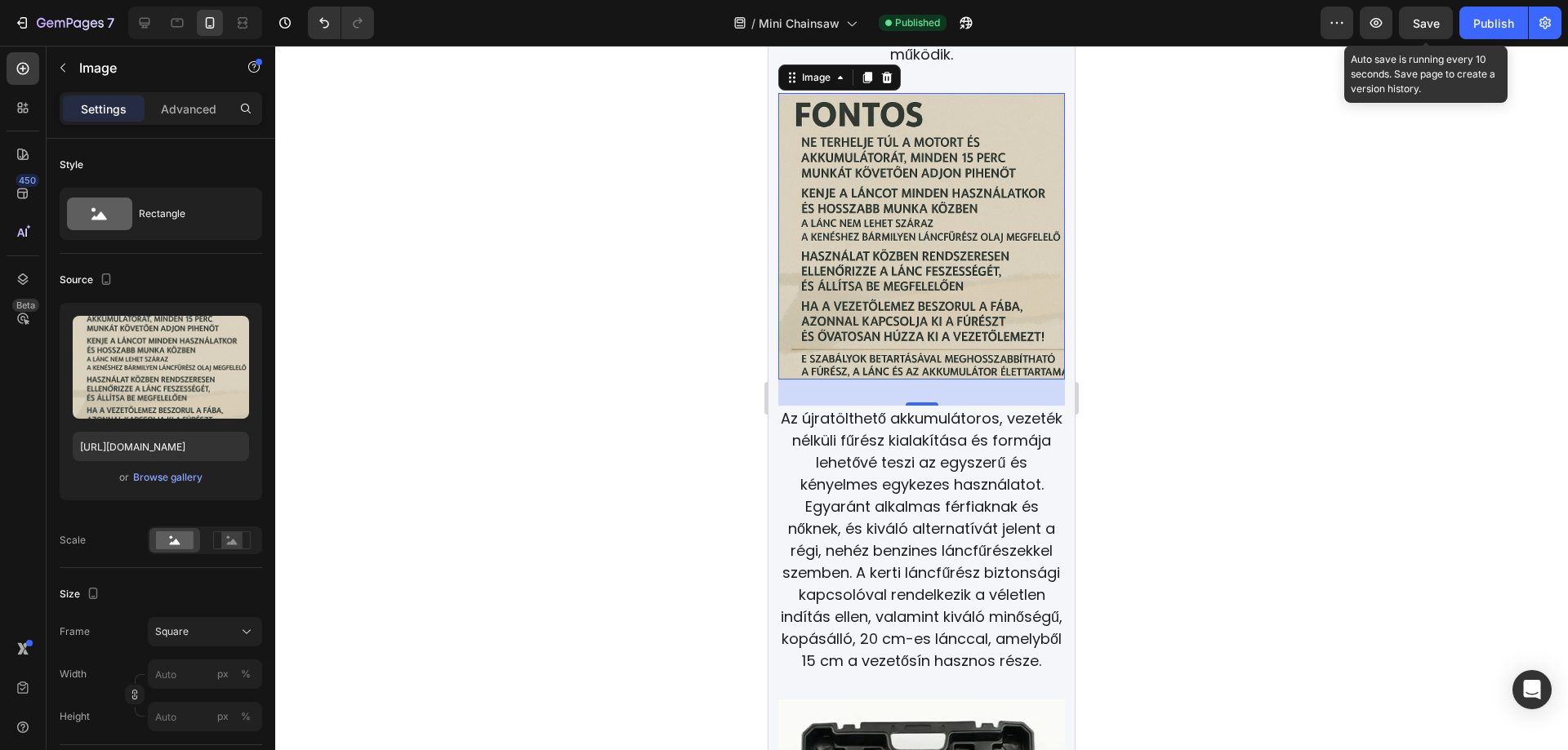
click at [1425, 27] on span "Save" at bounding box center [1426, 24] width 27 height 14
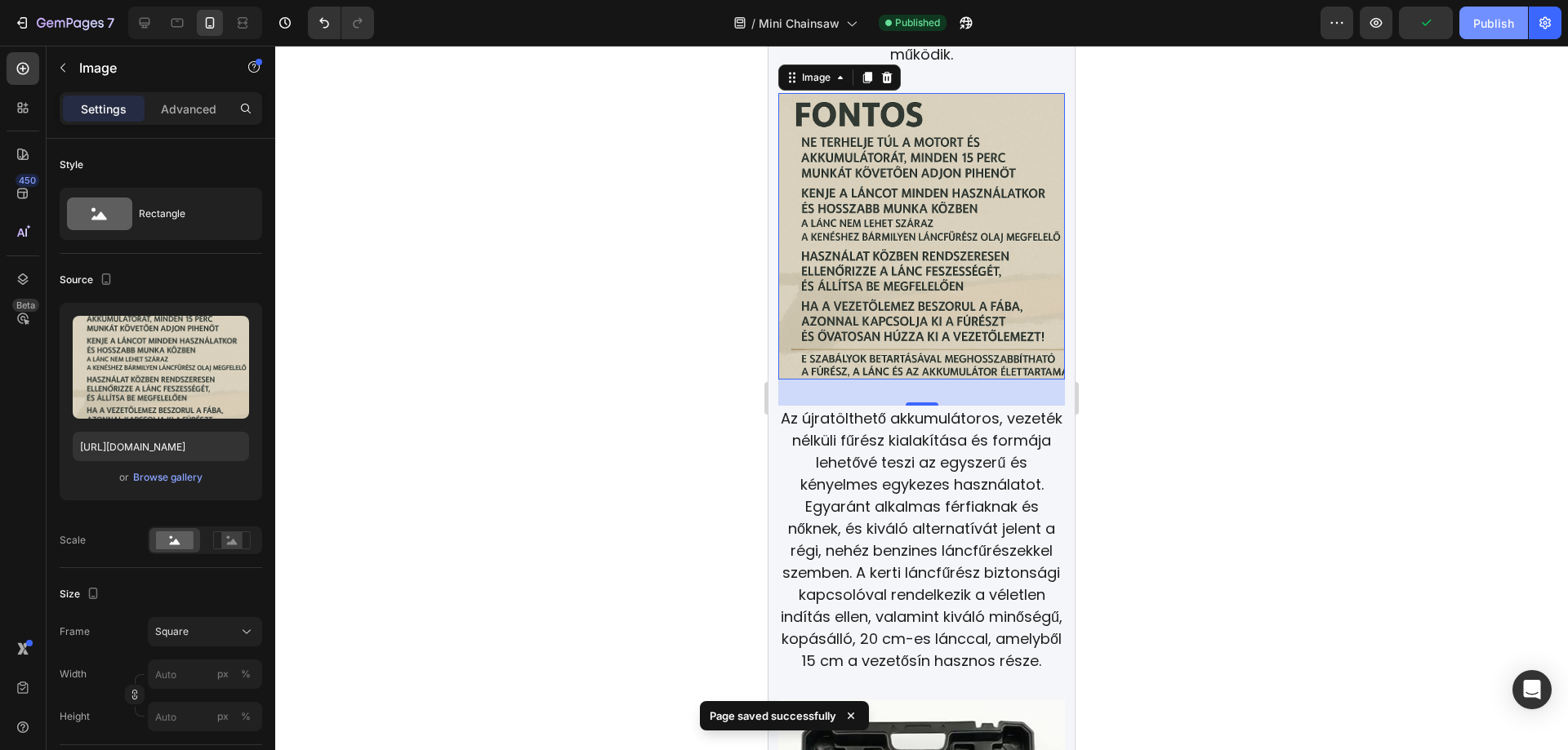
click at [1479, 25] on div "Publish" at bounding box center [1494, 24] width 41 height 18
